Goal: Browse casually

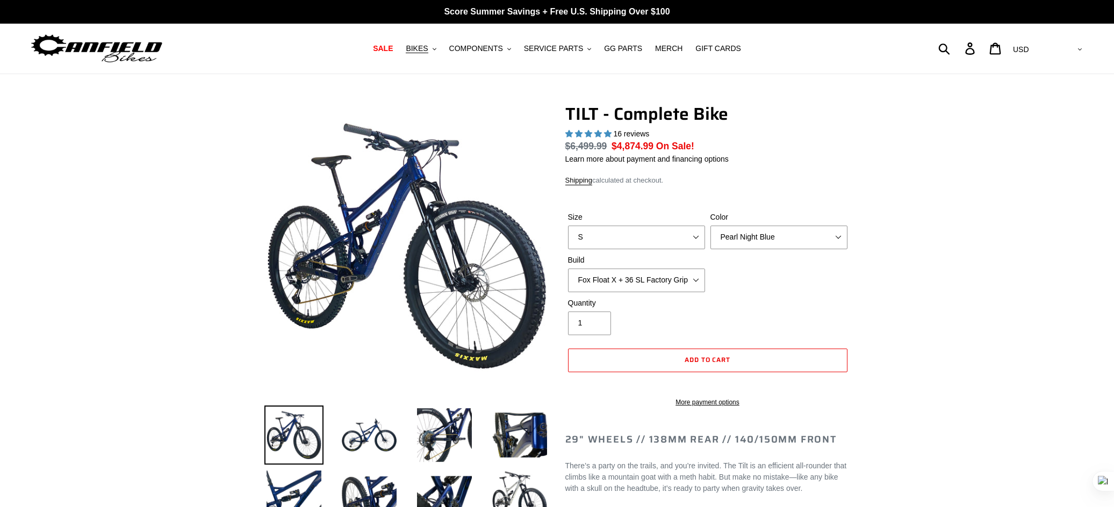
select select "highest-rating"
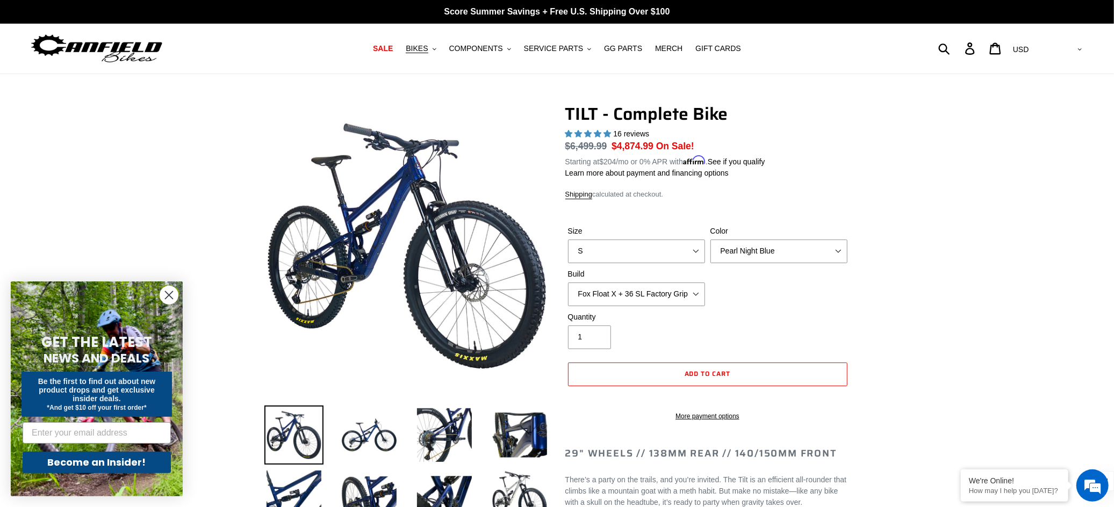
click at [97, 48] on img at bounding box center [97, 49] width 134 height 34
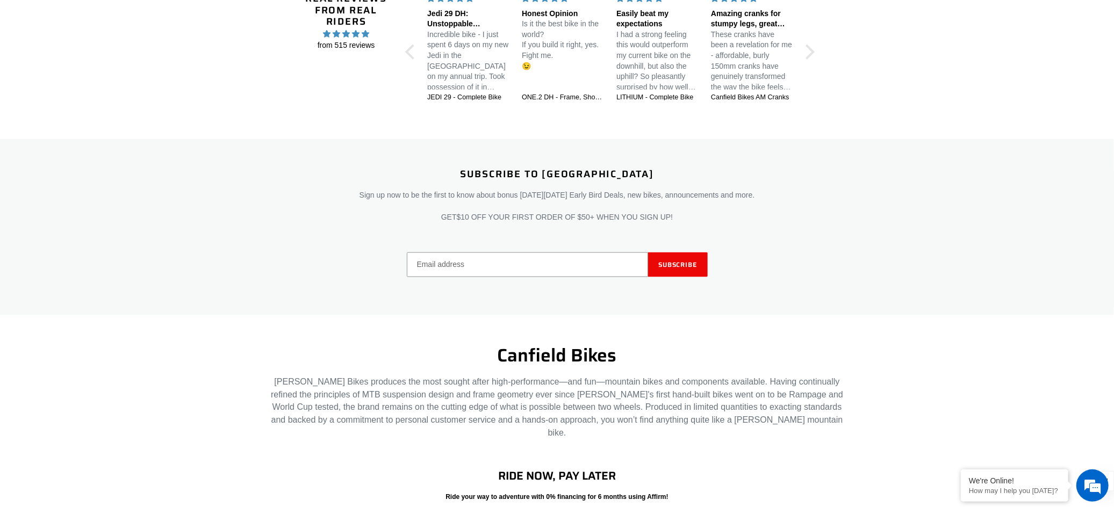
scroll to position [1165, 0]
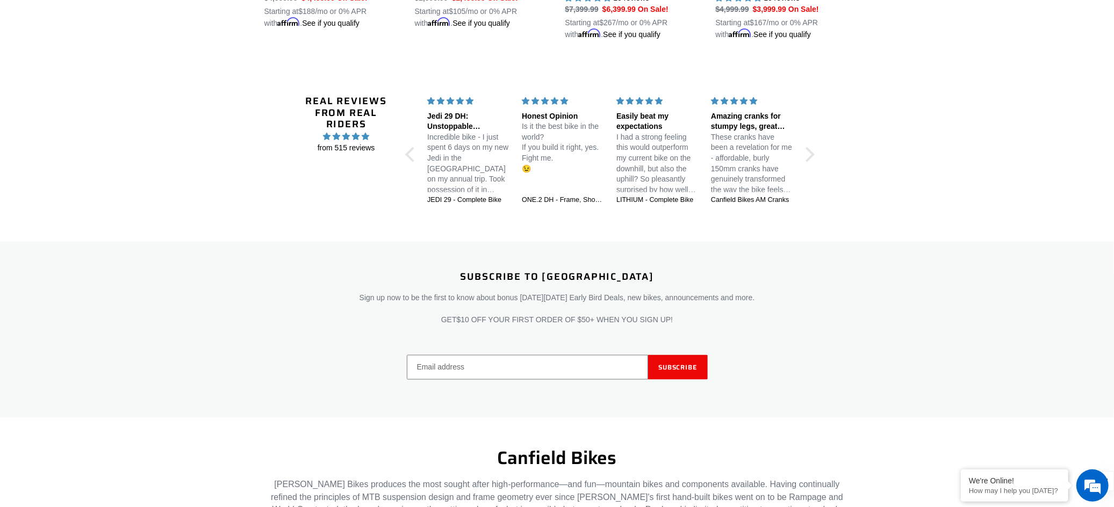
click at [470, 365] on input "Email address" at bounding box center [527, 367] width 241 height 25
click at [893, 365] on div "Subscribe to [GEOGRAPHIC_DATA] Sign up now to be the first to know about bonus …" at bounding box center [557, 330] width 1114 height 176
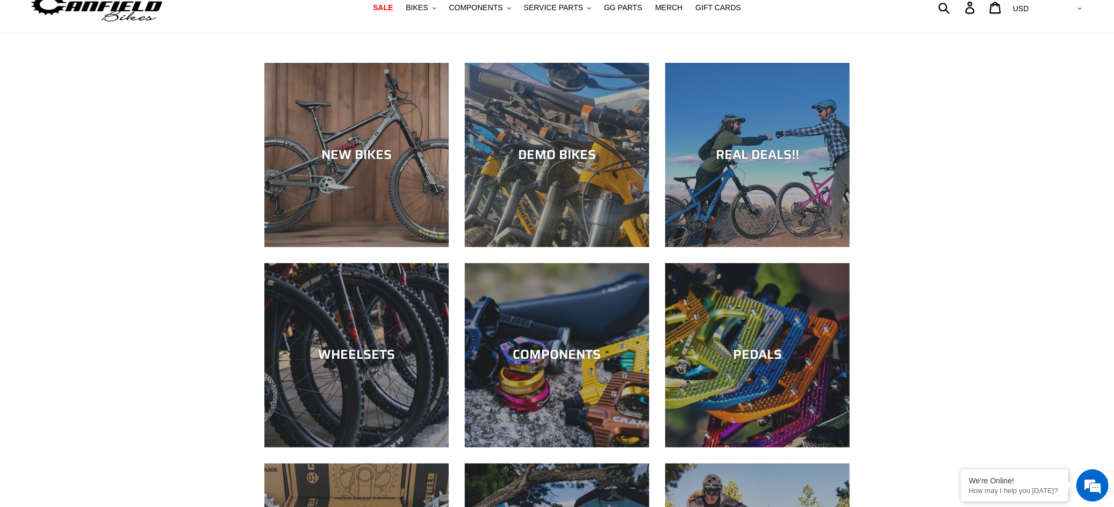
scroll to position [0, 0]
